Goal: Navigation & Orientation: Find specific page/section

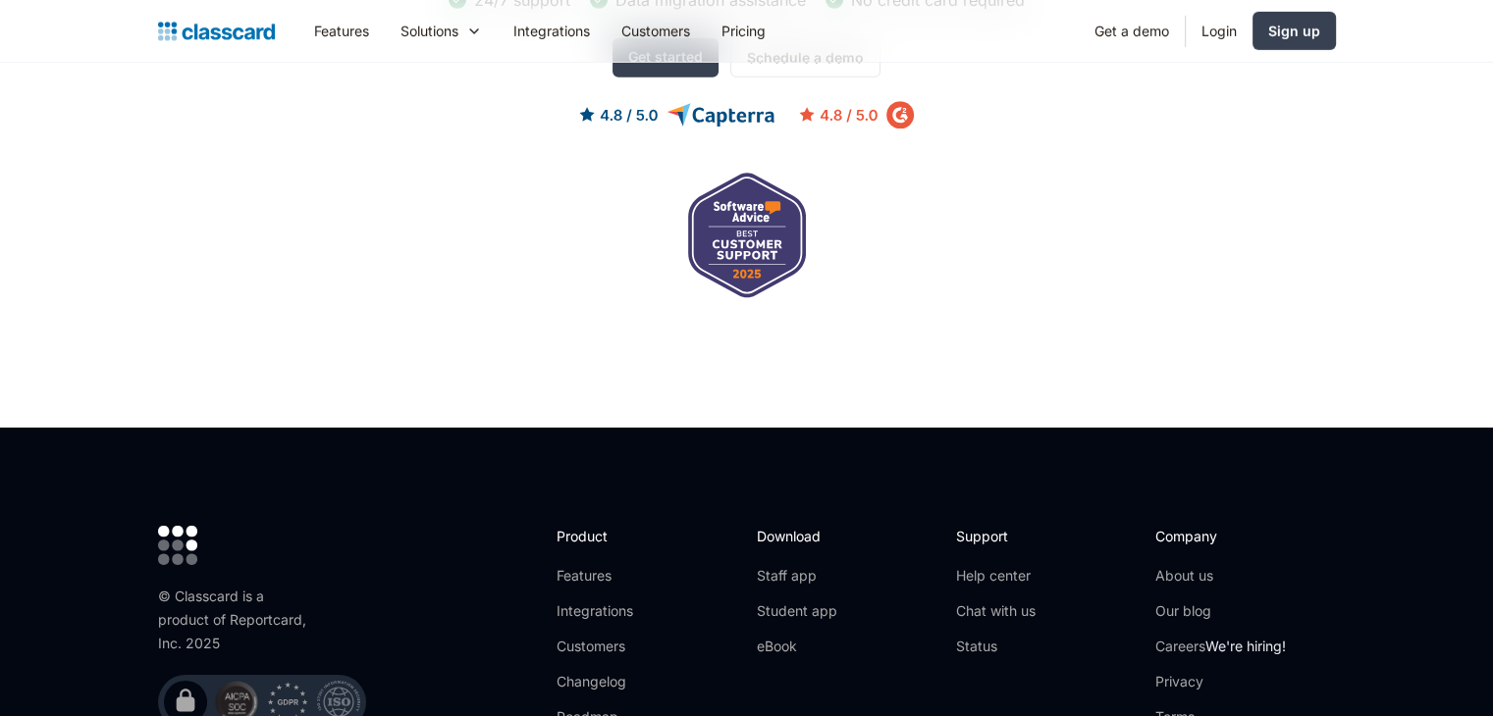
scroll to position [6632, 0]
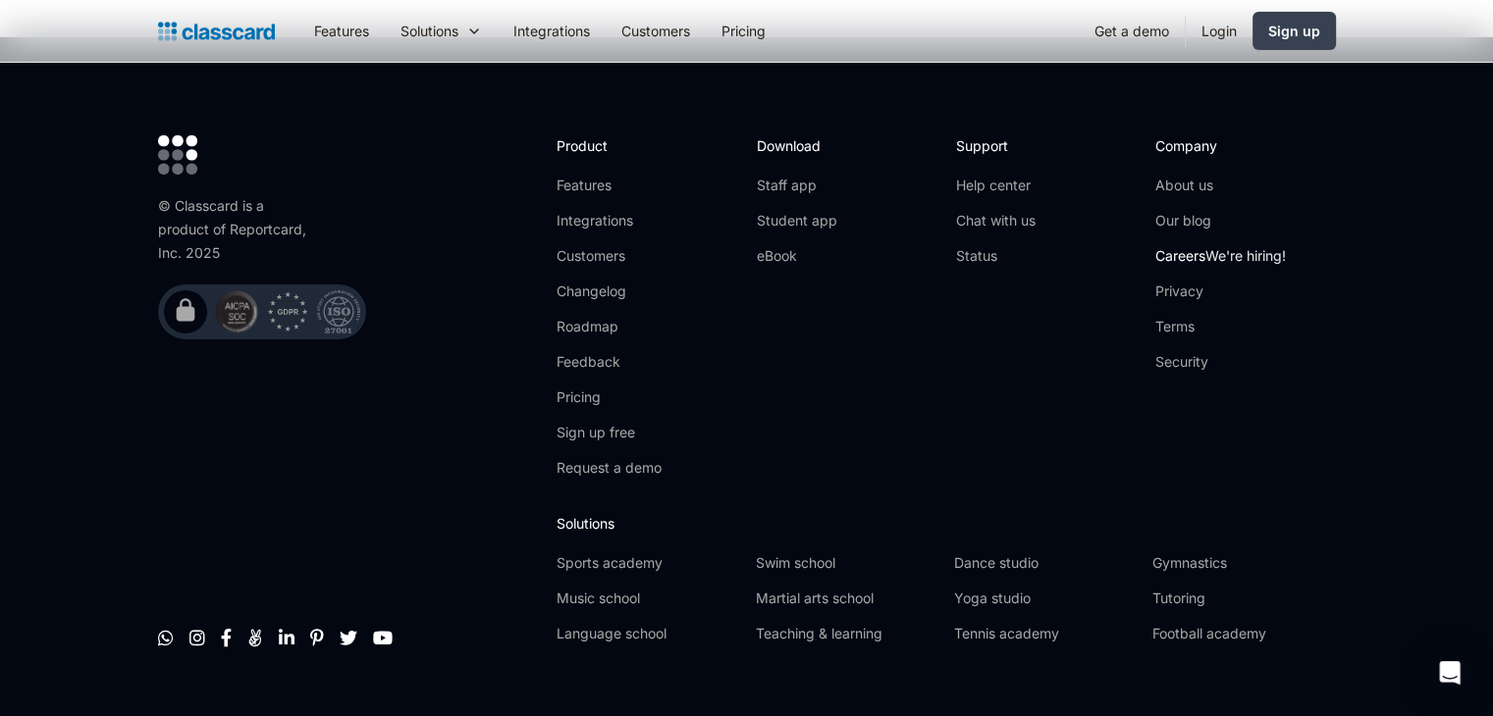
click at [1237, 247] on span "We're hiring!" at bounding box center [1245, 255] width 80 height 17
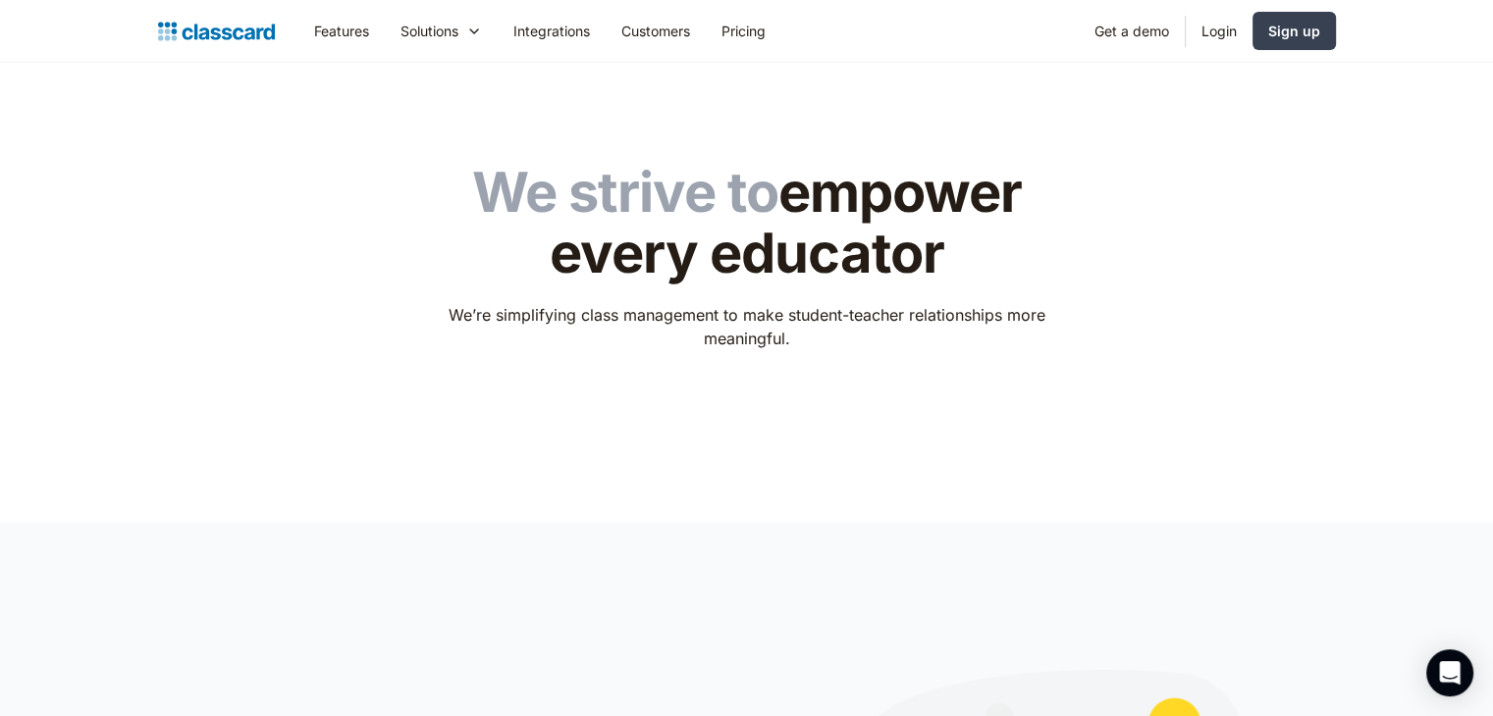
click at [1251, 279] on div "We strive to empower every educator We’re simplifying class management to make …" at bounding box center [747, 278] width 1178 height 293
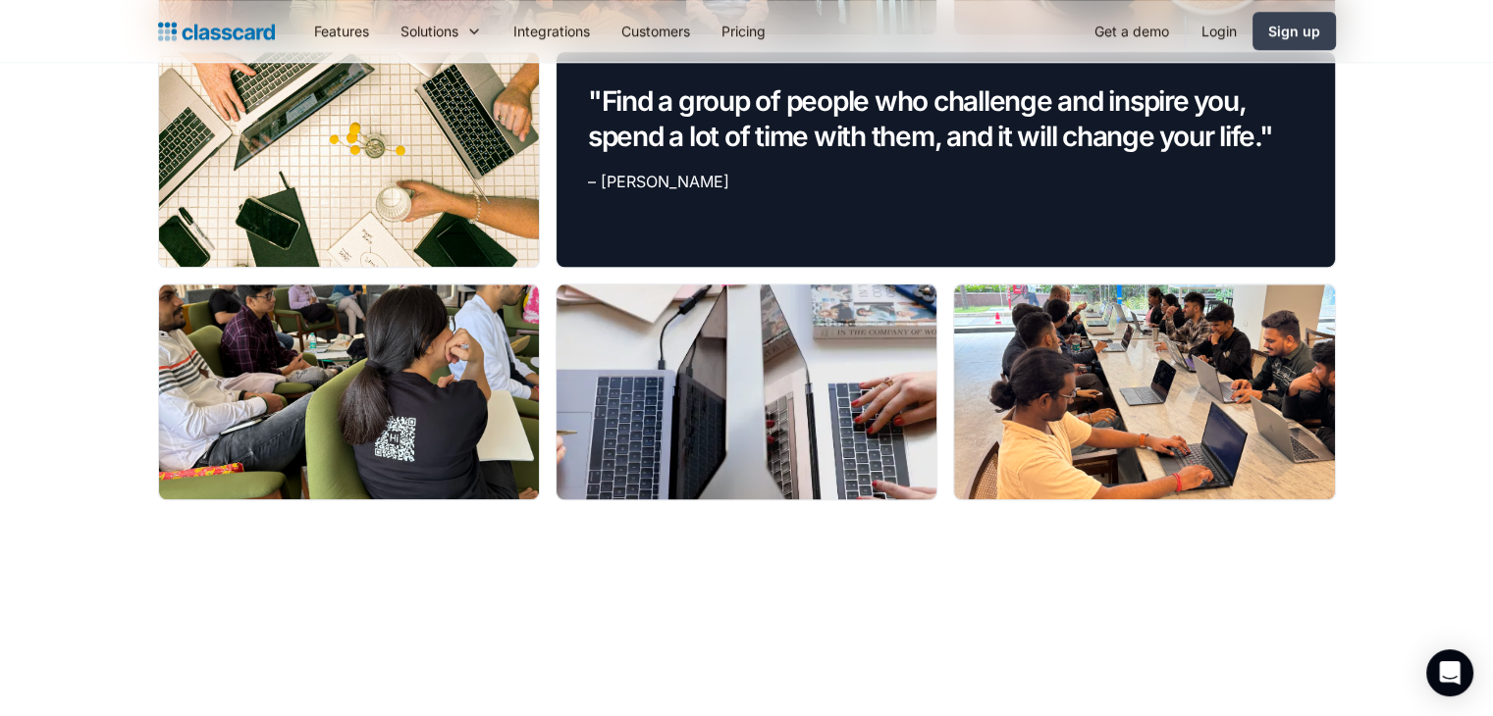
scroll to position [1837, 0]
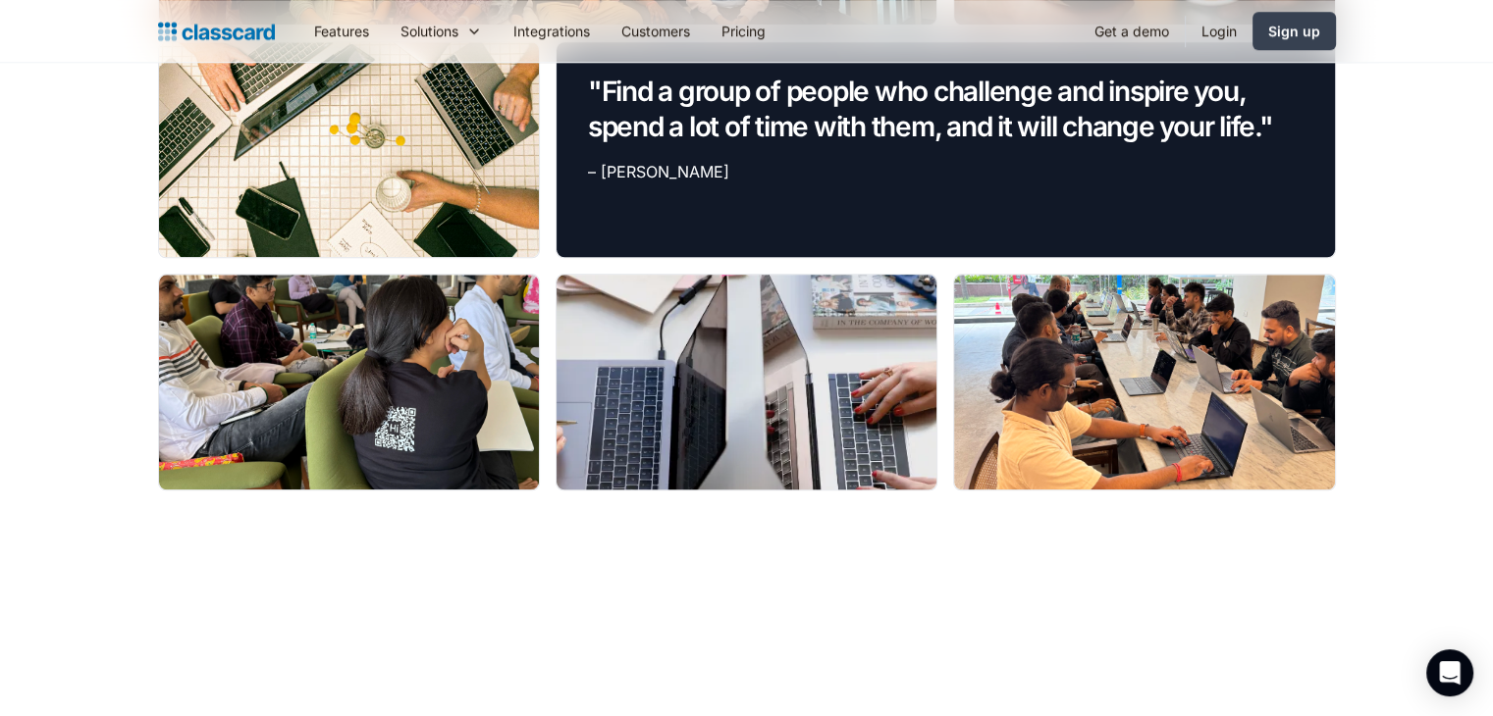
click at [450, 392] on div at bounding box center [349, 382] width 380 height 215
click at [1136, 405] on div at bounding box center [1144, 382] width 380 height 215
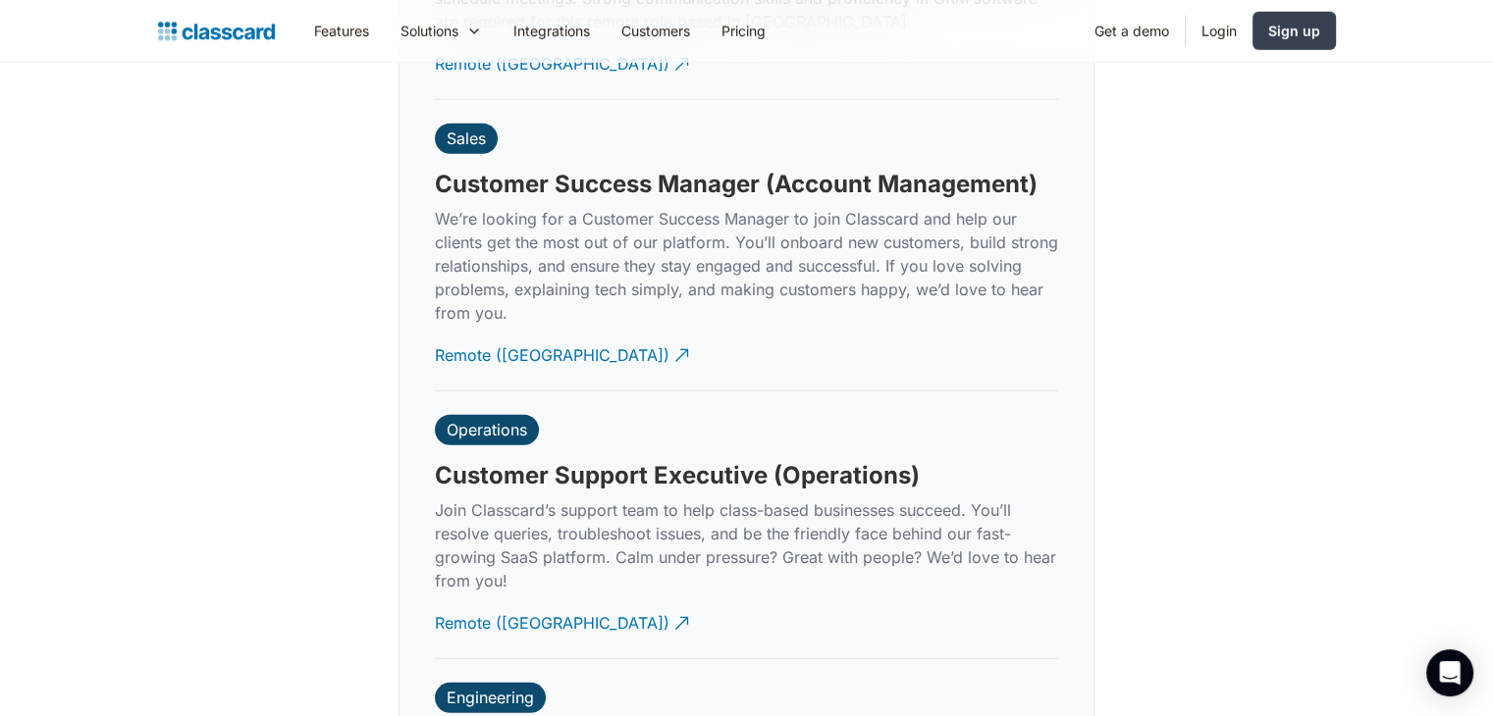
scroll to position [5853, 0]
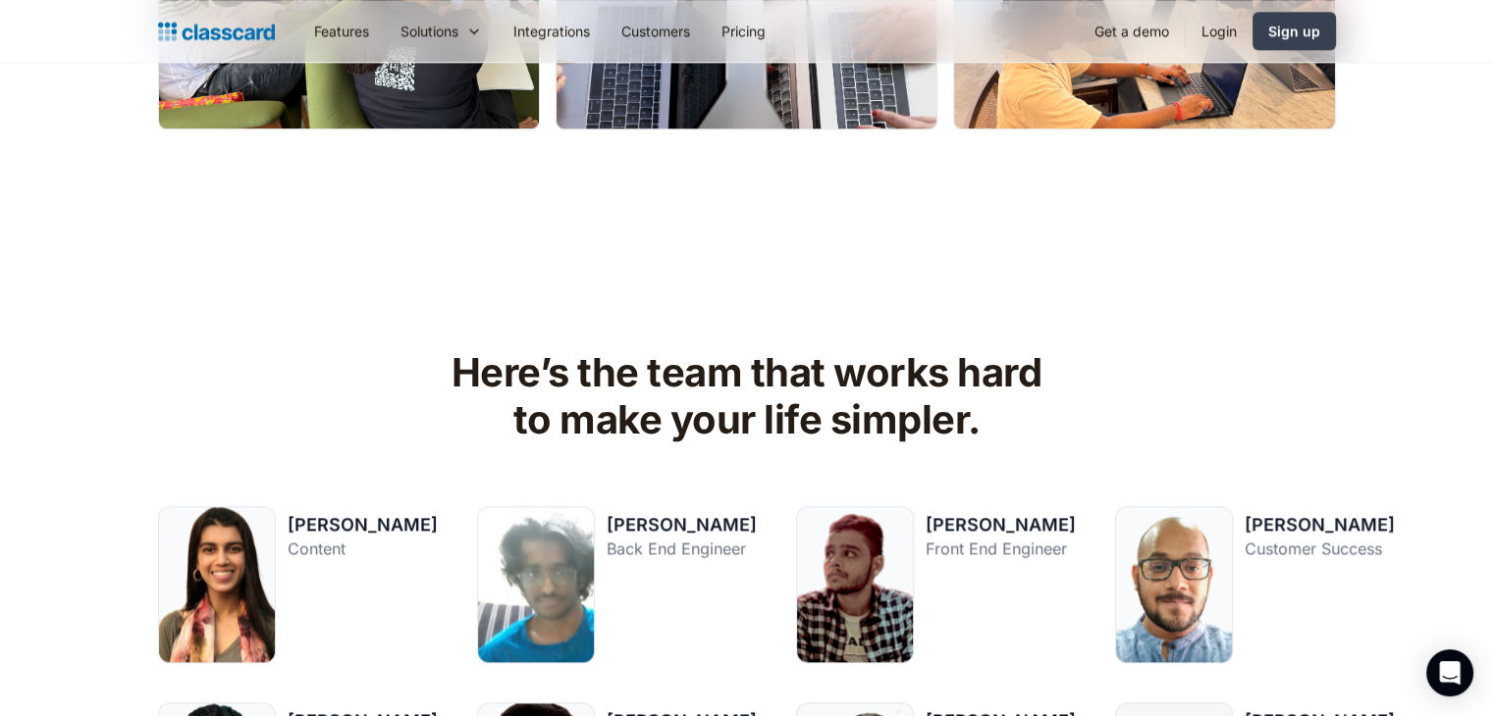
scroll to position [2198, 0]
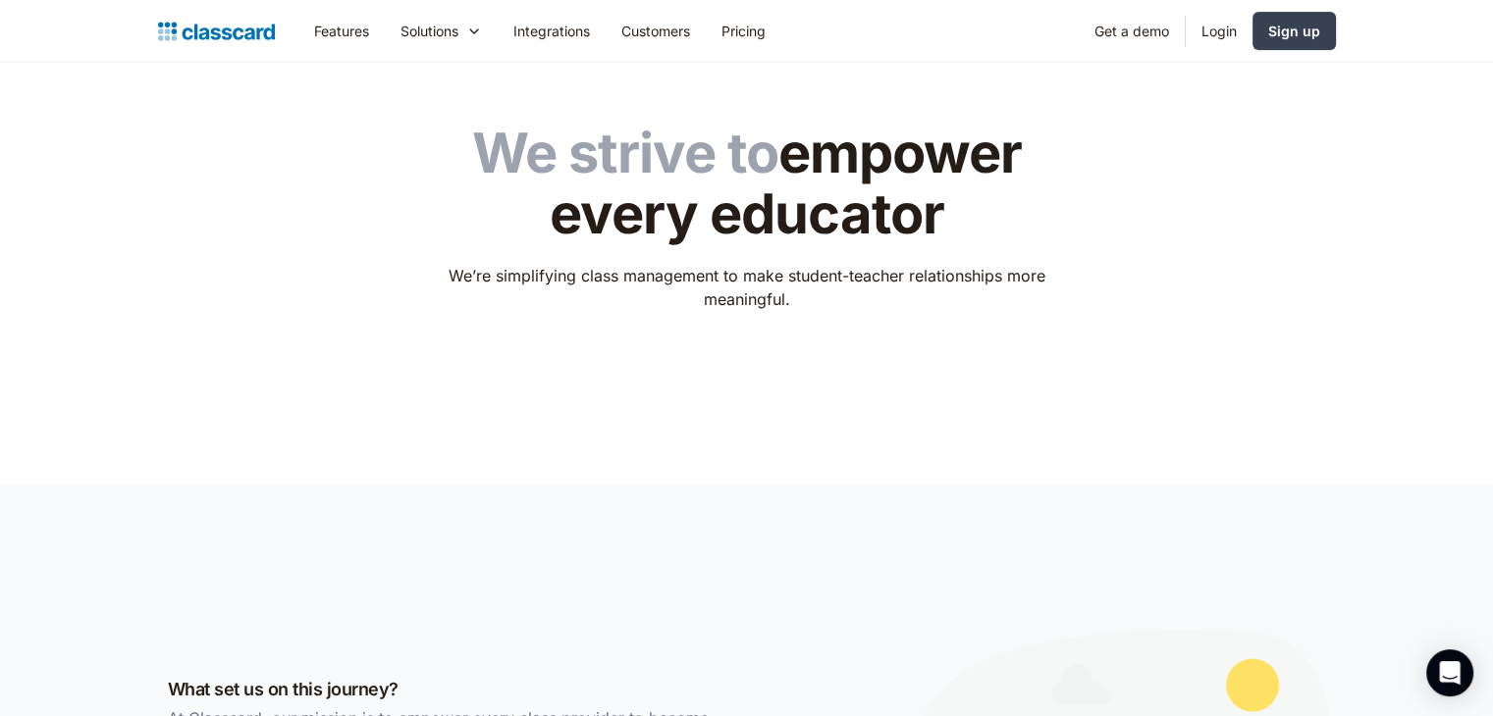
scroll to position [0, 0]
